Goal: Transaction & Acquisition: Purchase product/service

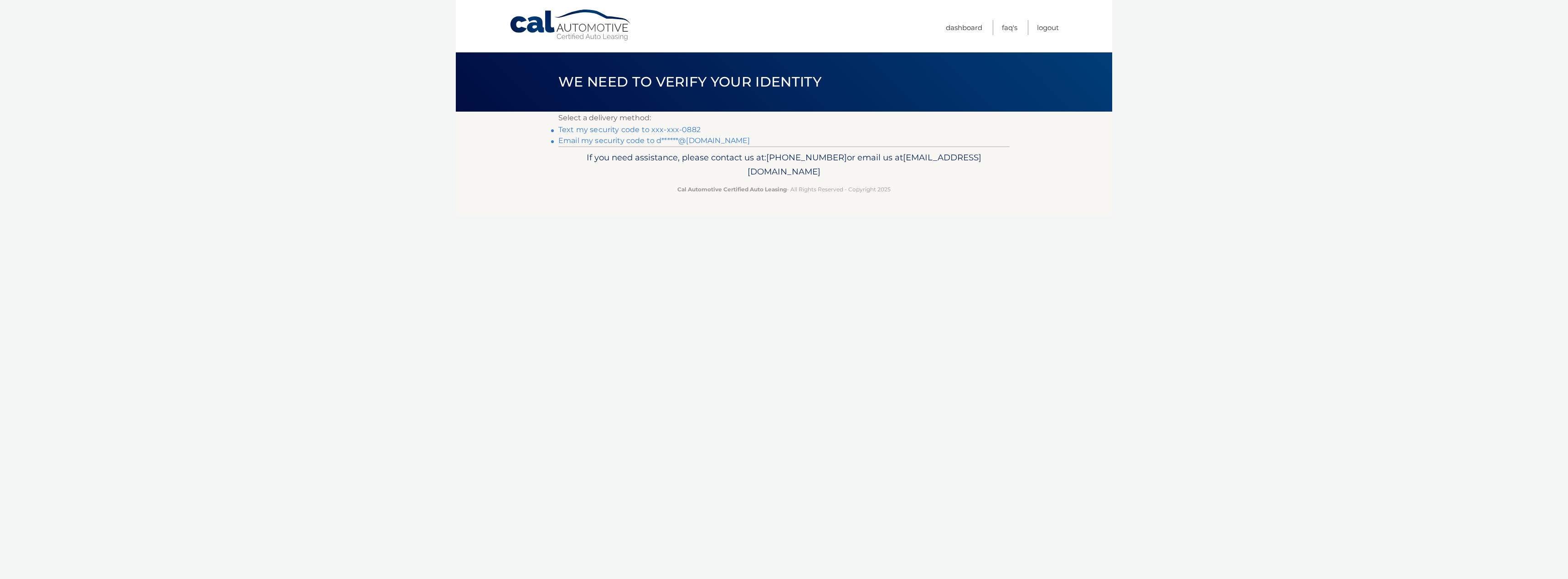
click at [623, 130] on link "Text my security code to xxx-xxx-0882" at bounding box center [629, 130] width 142 height 9
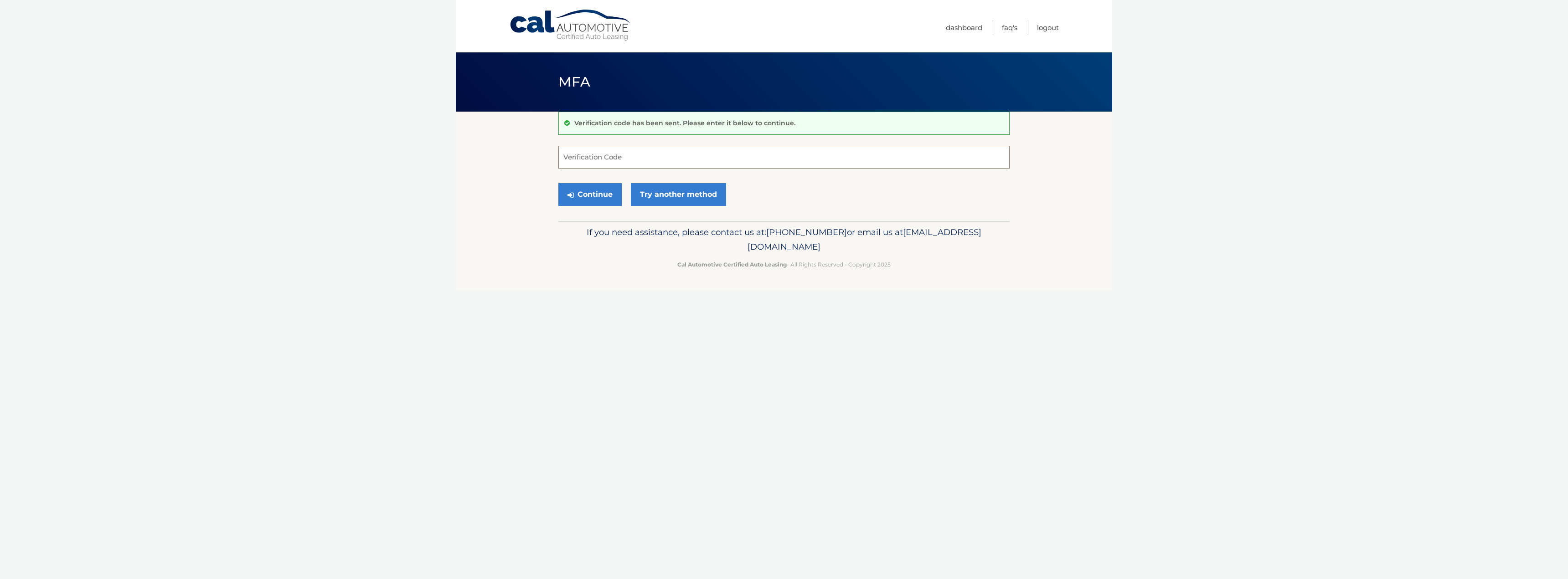
click at [612, 154] on input "Verification Code" at bounding box center [783, 157] width 451 height 23
type input "676314"
click at [588, 197] on button "Continue" at bounding box center [590, 194] width 63 height 23
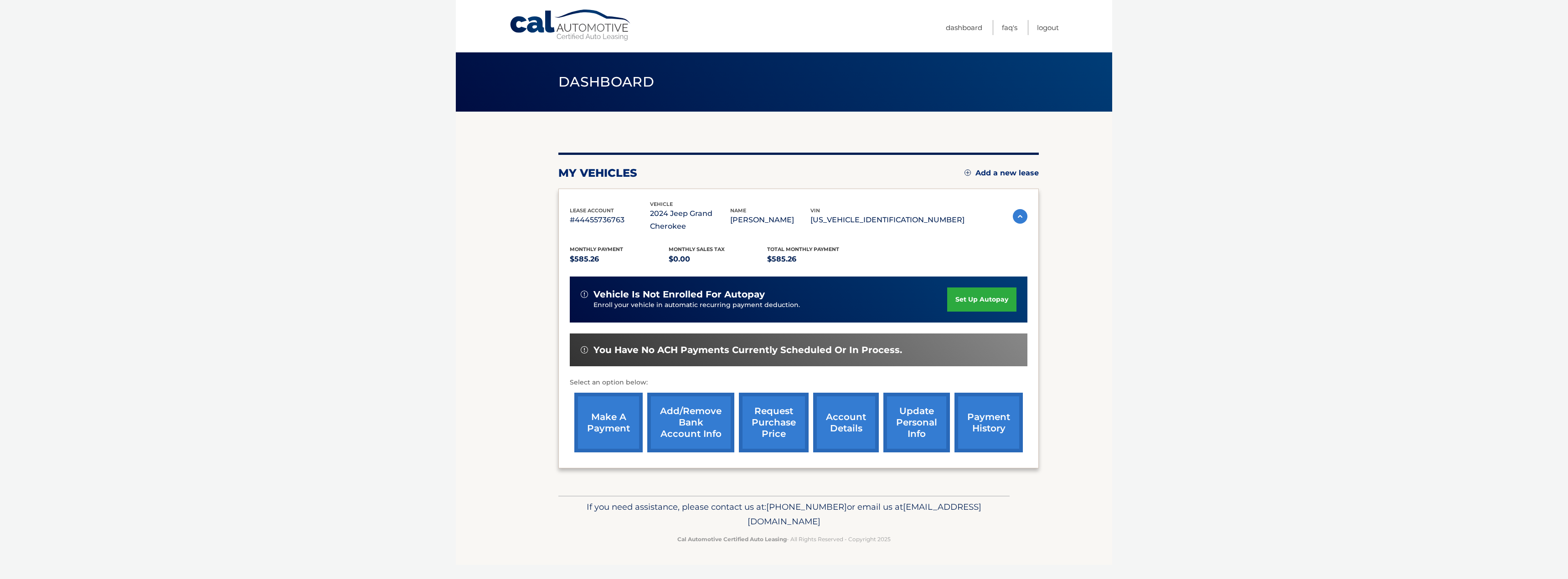
click at [611, 411] on link "make a payment" at bounding box center [609, 422] width 68 height 60
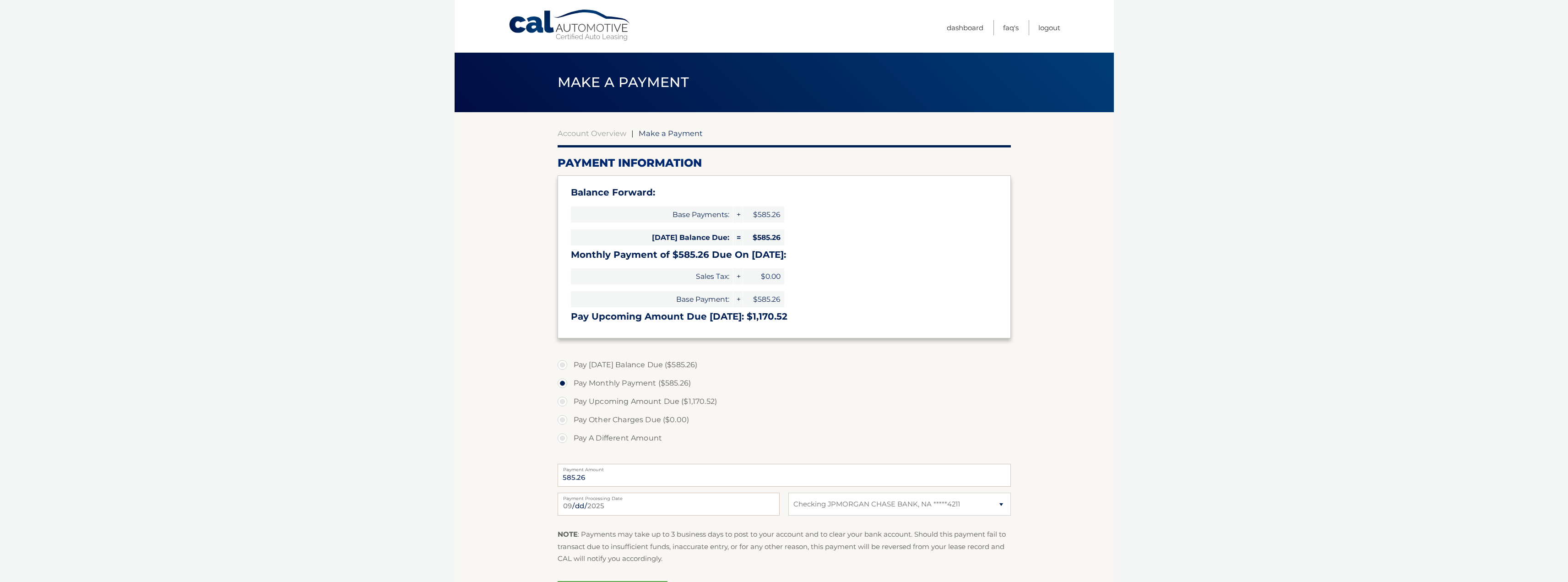
select select "MmMyMDhlMjgtN2U4NC00YzQ2LWE1OGQtOTdiMzcwNGZhZjlj"
click at [565, 366] on label "Pay Today's Balance Due ($585.26)" at bounding box center [784, 365] width 453 height 18
click at [565, 366] on input "Pay Today's Balance Due ($585.26)" at bounding box center [565, 363] width 9 height 15
radio input "true"
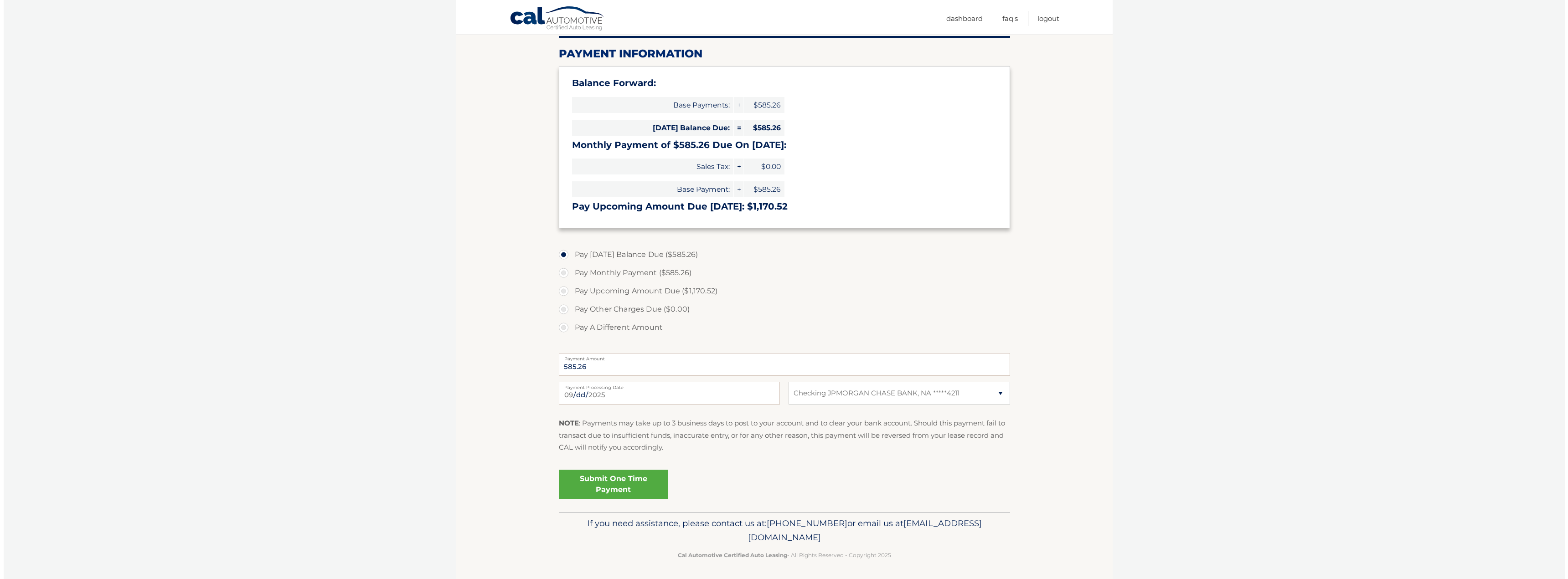
scroll to position [111, 0]
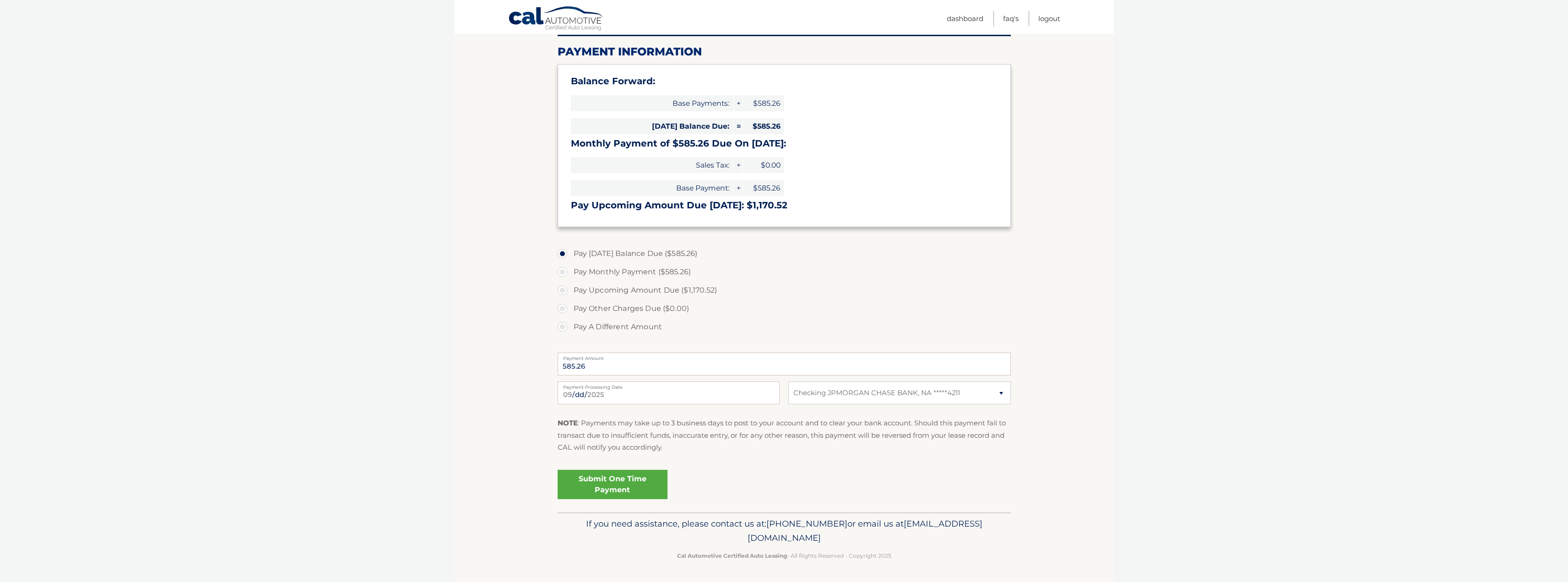
click at [621, 477] on link "Submit One Time Payment" at bounding box center [613, 484] width 110 height 29
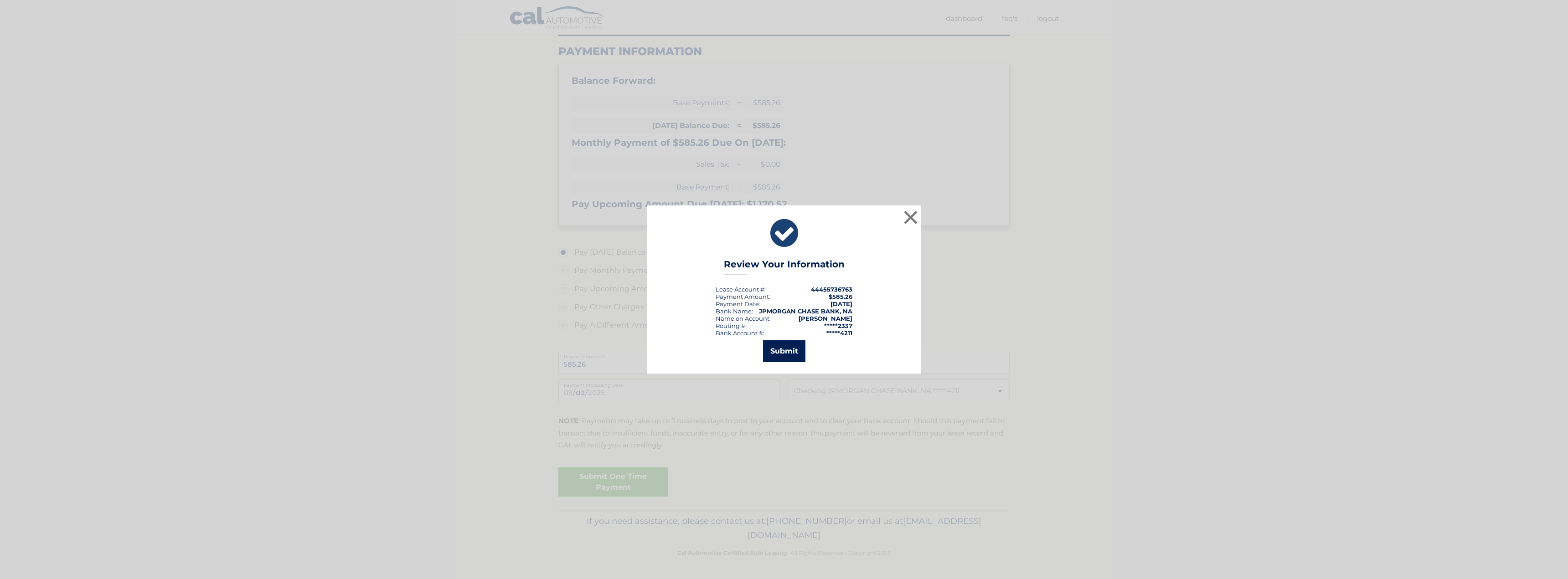
click at [780, 347] on button "Submit" at bounding box center [785, 351] width 43 height 22
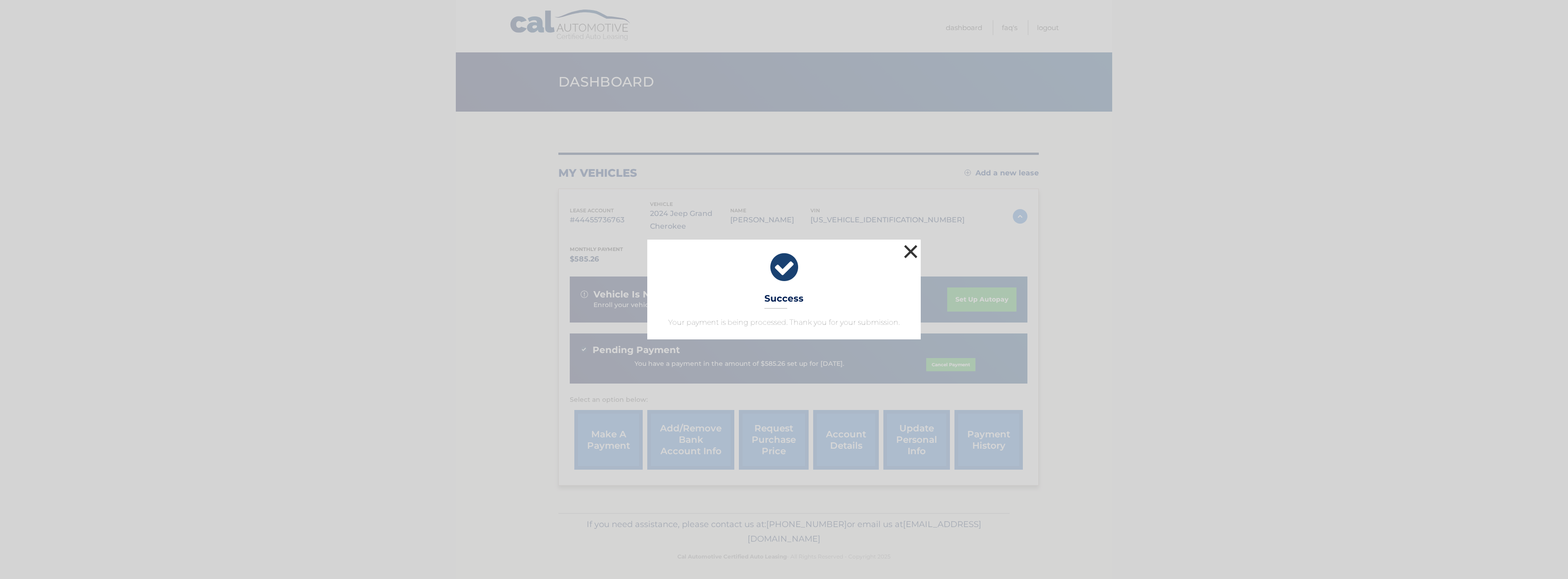
click at [906, 253] on button "×" at bounding box center [911, 251] width 18 height 18
